Goal: Task Accomplishment & Management: Manage account settings

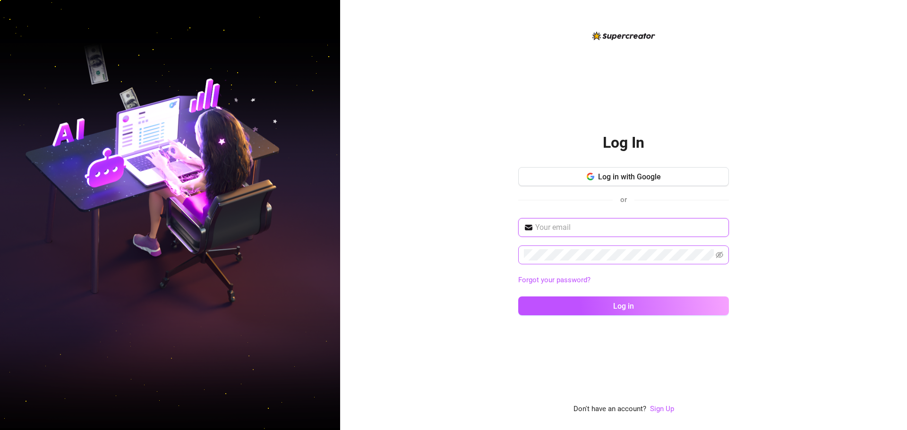
type input "adird033@gmail.com"
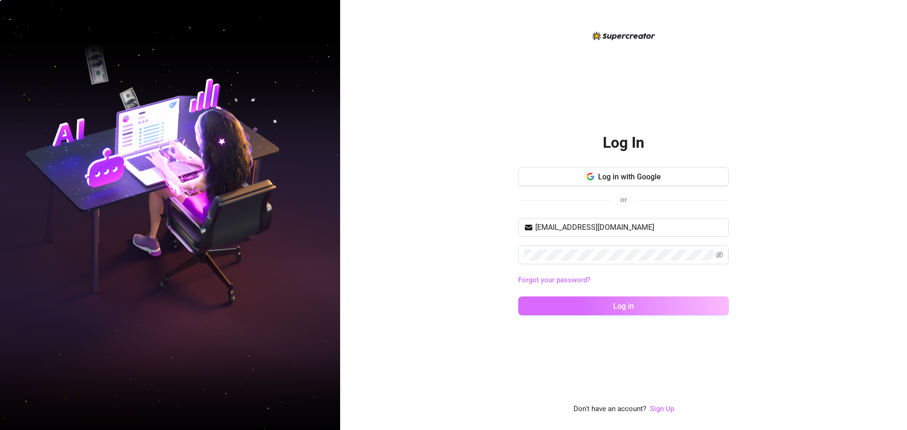
click at [549, 305] on button "Log in" at bounding box center [623, 306] width 211 height 19
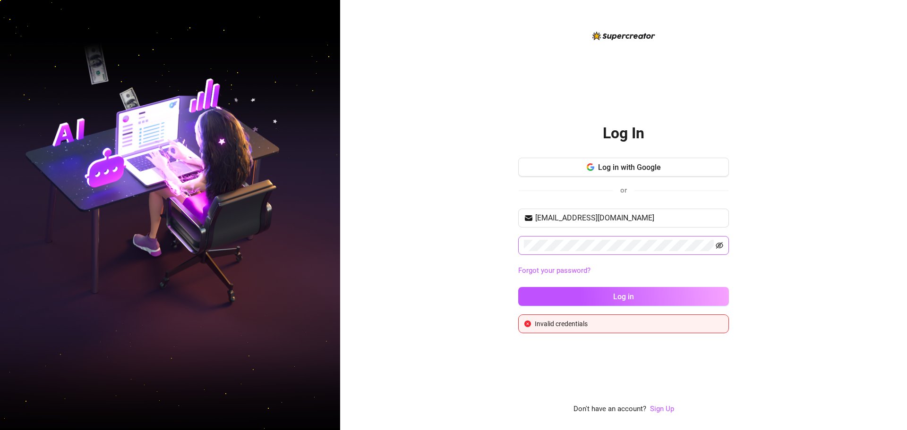
click at [719, 245] on icon "eye-invisible" at bounding box center [720, 246] width 8 height 8
click at [719, 245] on icon "eye" at bounding box center [720, 246] width 8 height 8
click at [639, 167] on span "Log in with Google" at bounding box center [629, 167] width 63 height 9
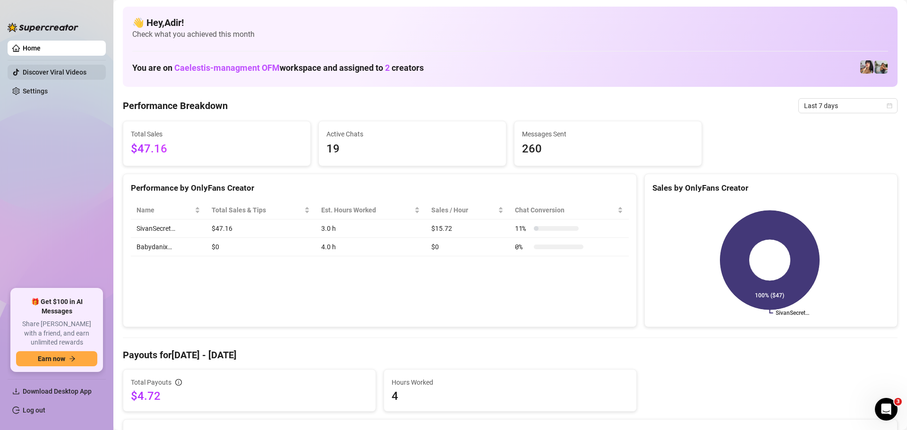
click at [73, 70] on link "Discover Viral Videos" at bounding box center [55, 72] width 64 height 8
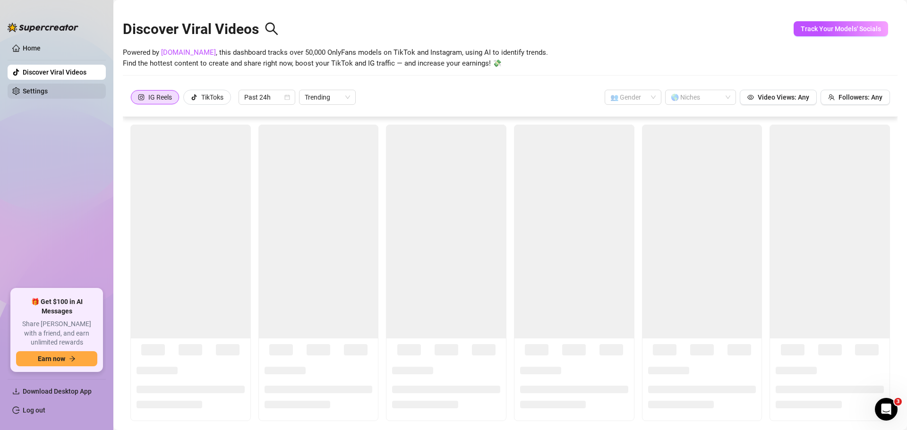
click at [48, 89] on link "Settings" at bounding box center [35, 91] width 25 height 8
